Goal: Task Accomplishment & Management: Complete application form

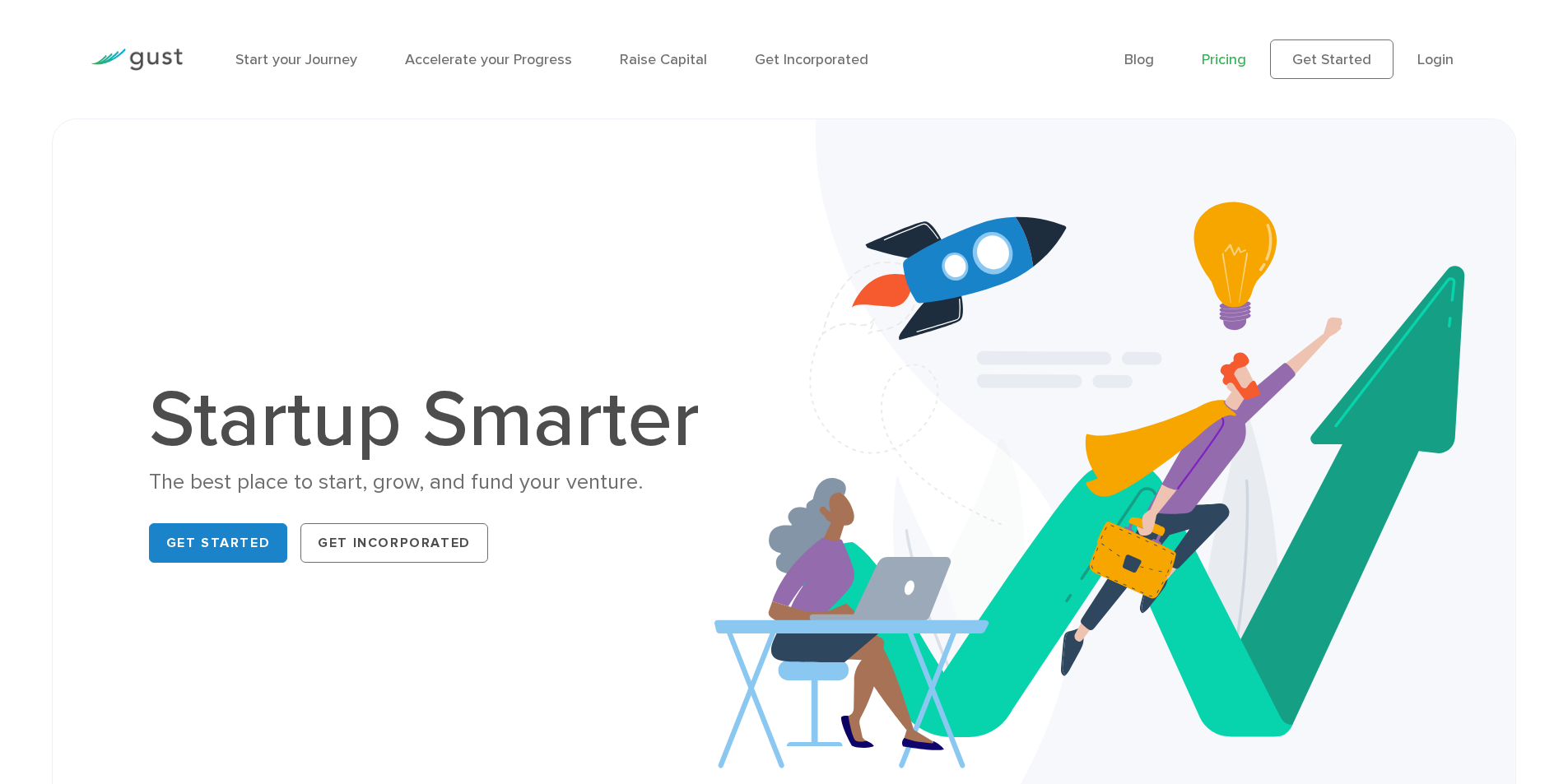
click at [1225, 67] on link "Pricing" at bounding box center [1225, 59] width 45 height 17
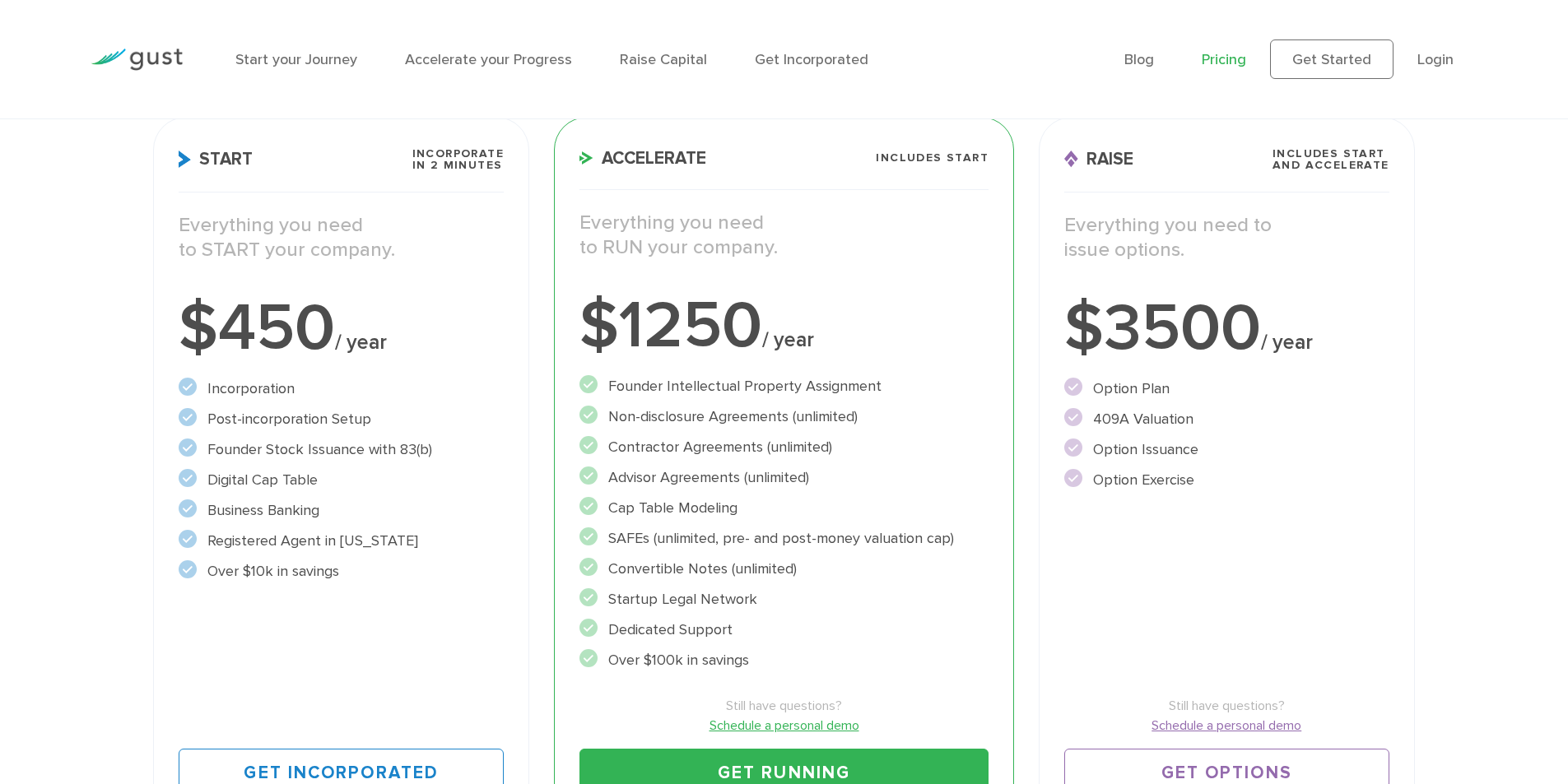
scroll to position [247, 0]
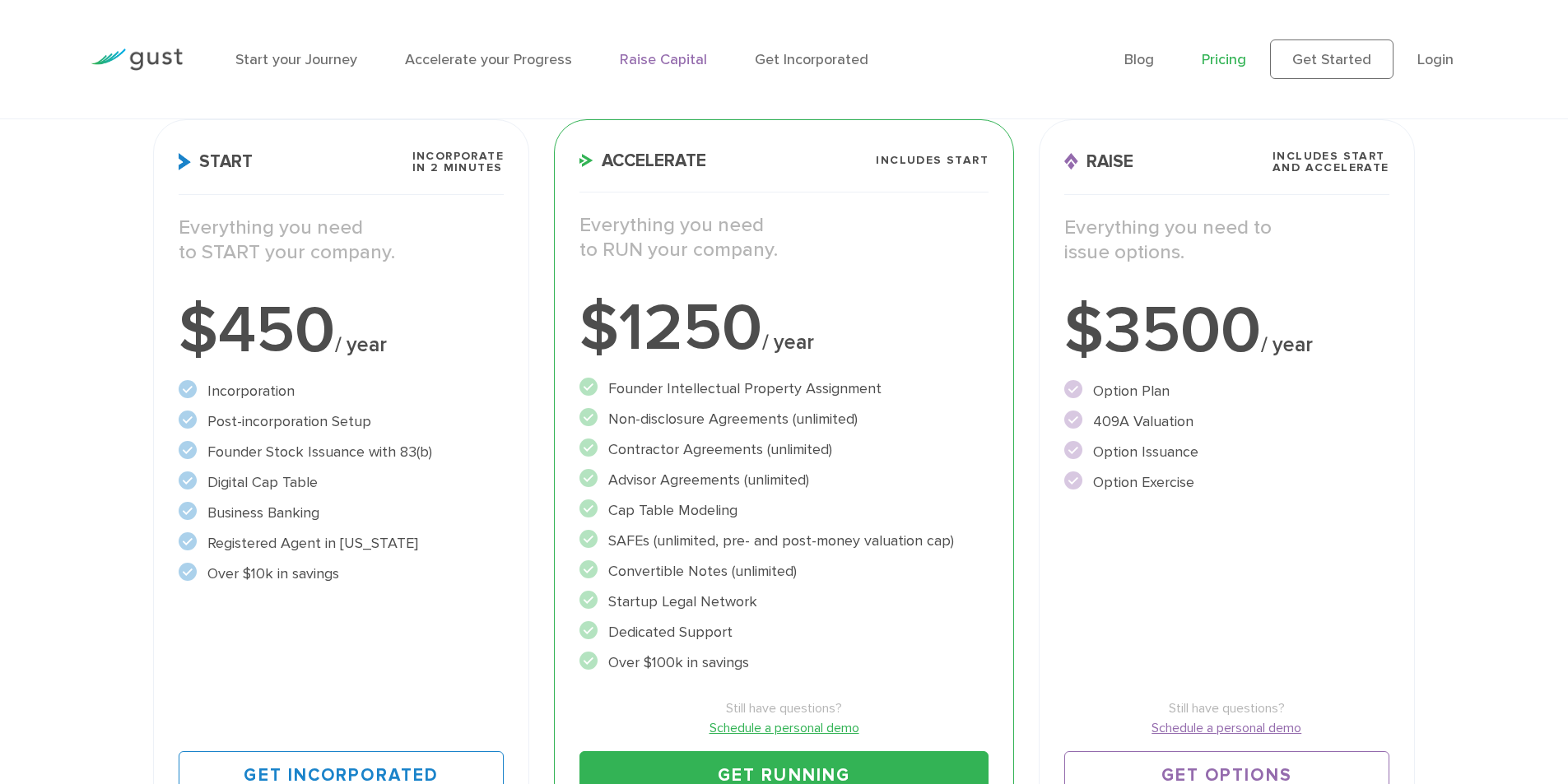
click at [662, 61] on link "Raise Capital" at bounding box center [664, 59] width 88 height 17
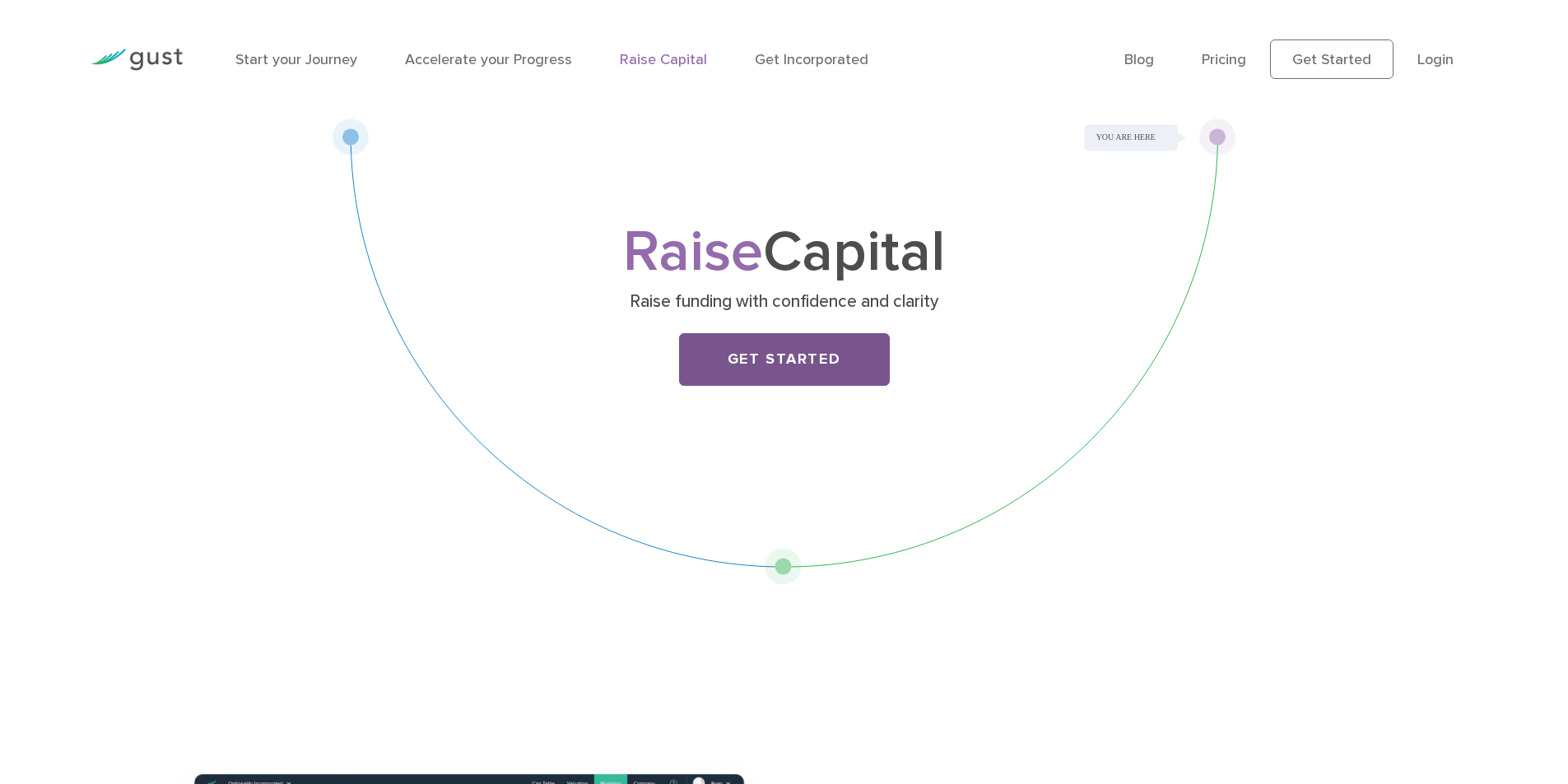
click at [781, 357] on link "Get Started" at bounding box center [784, 359] width 211 height 53
